Goal: Information Seeking & Learning: Learn about a topic

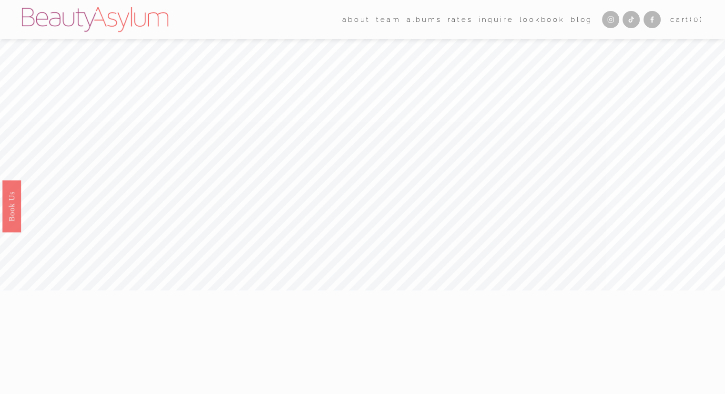
click at [460, 17] on link "Rates" at bounding box center [460, 19] width 25 height 14
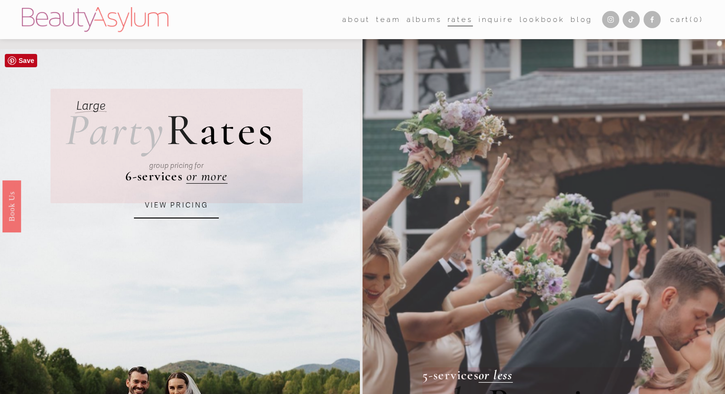
click at [169, 211] on link "VIEW PRICING" at bounding box center [176, 206] width 85 height 26
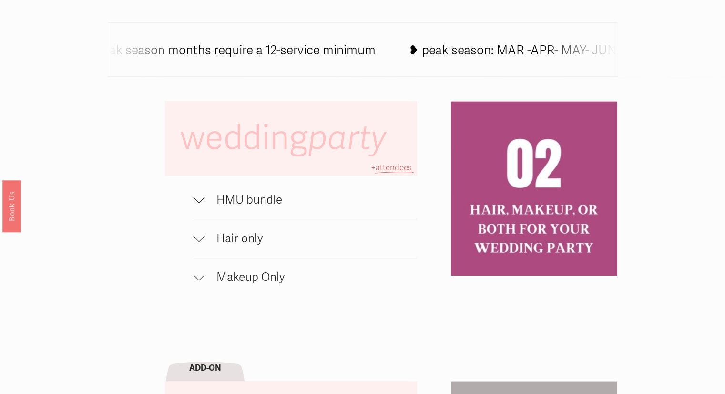
scroll to position [572, 0]
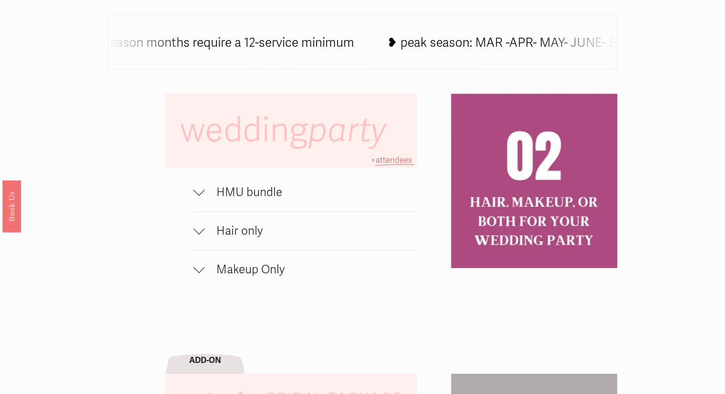
click at [201, 195] on div at bounding box center [199, 189] width 11 height 11
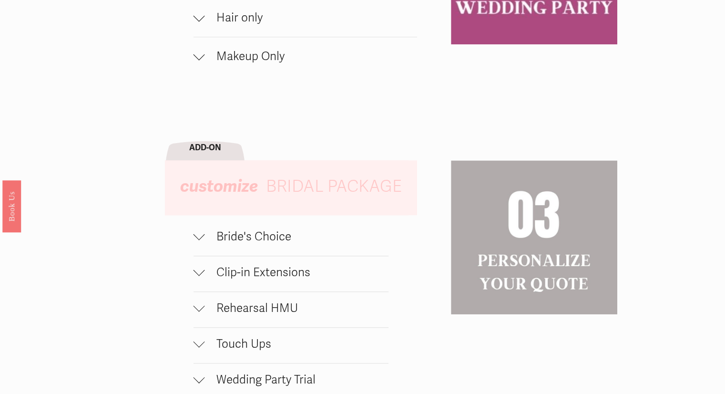
scroll to position [906, 0]
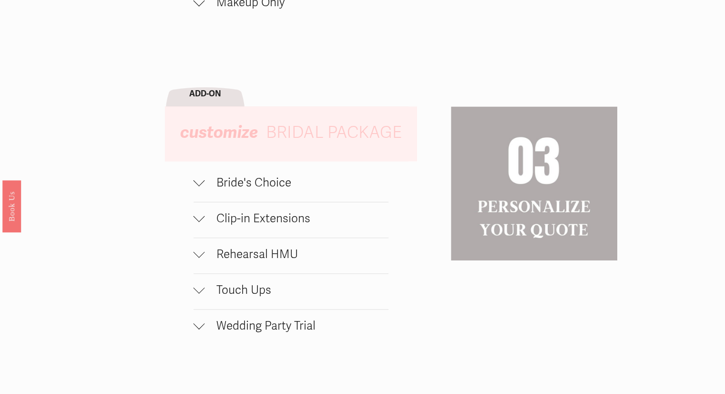
click at [303, 226] on span "Clip-in Extensions" at bounding box center [297, 218] width 184 height 14
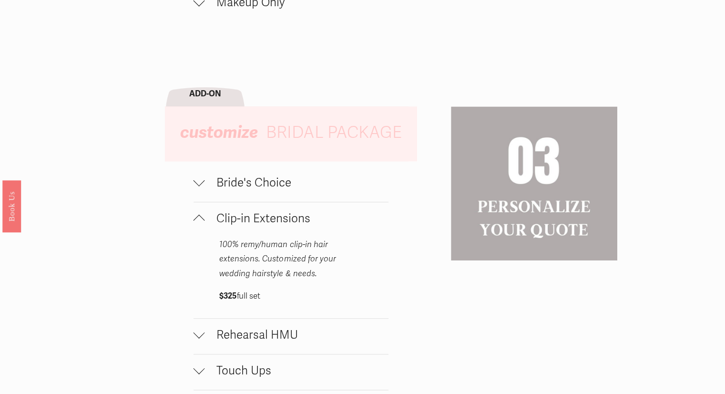
click at [303, 226] on span "Clip-in Extensions" at bounding box center [297, 218] width 184 height 14
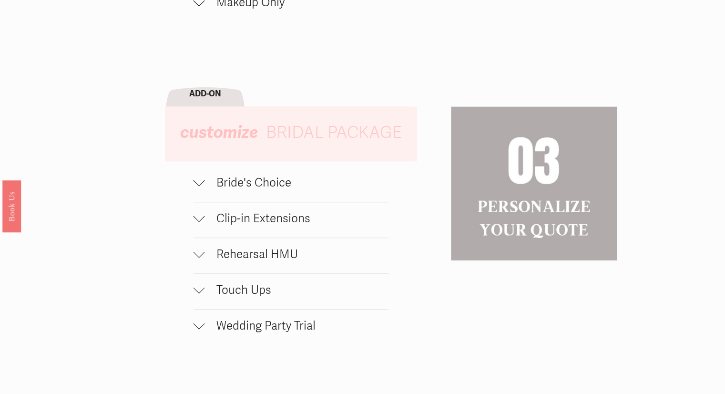
click at [292, 185] on span "Bride's Choice" at bounding box center [297, 182] width 184 height 14
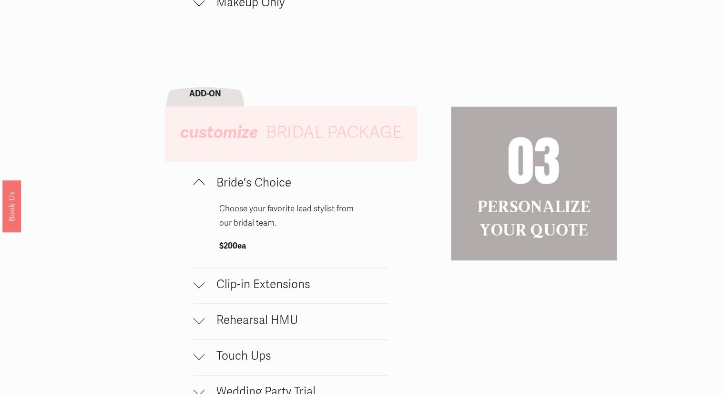
click at [292, 185] on span "Bride's Choice" at bounding box center [297, 182] width 184 height 14
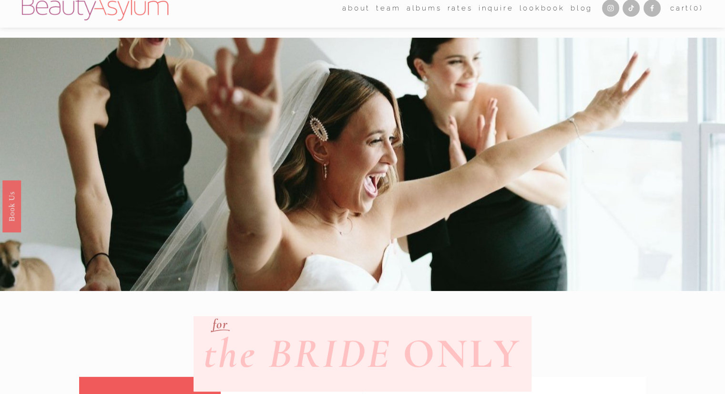
scroll to position [0, 0]
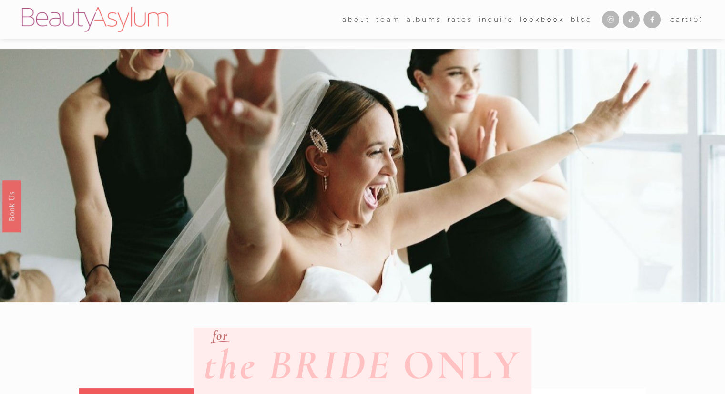
click at [0, 0] on link "Charlotte" at bounding box center [0, 0] width 0 height 0
